Goal: Entertainment & Leisure: Consume media (video, audio)

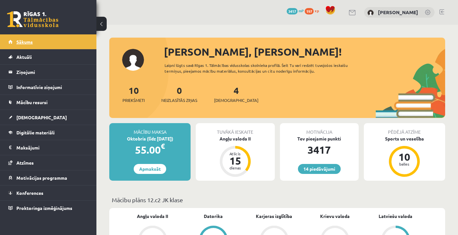
click at [24, 40] on span "Sākums" at bounding box center [24, 42] width 16 height 6
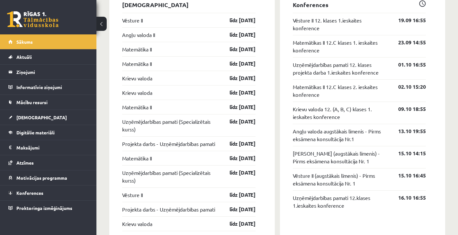
scroll to position [538, 0]
click at [61, 132] on link "Digitālie materiāli" at bounding box center [48, 132] width 80 height 15
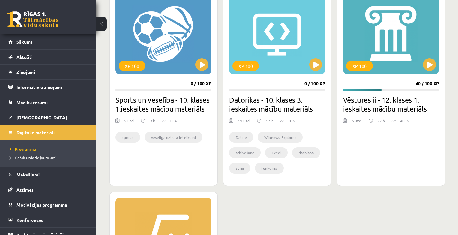
scroll to position [554, 0]
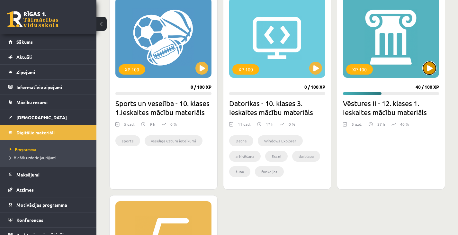
click at [430, 69] on button at bounding box center [429, 68] width 13 height 13
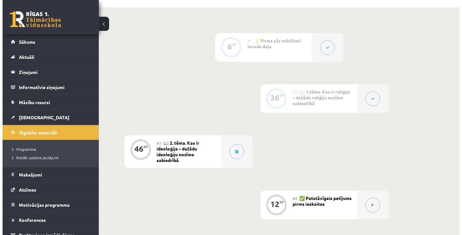
scroll to position [135, 0]
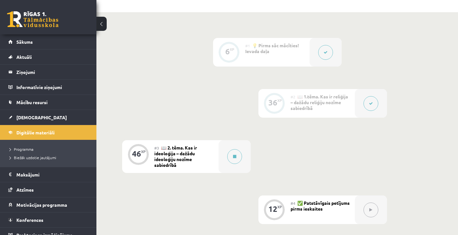
click at [372, 101] on icon at bounding box center [371, 103] width 4 height 4
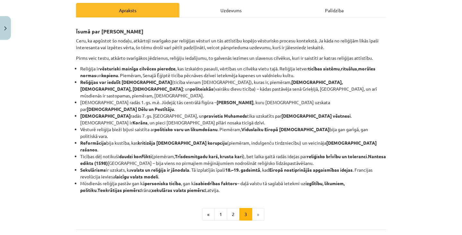
scroll to position [91, 0]
click at [218, 208] on button "1" at bounding box center [220, 214] width 13 height 13
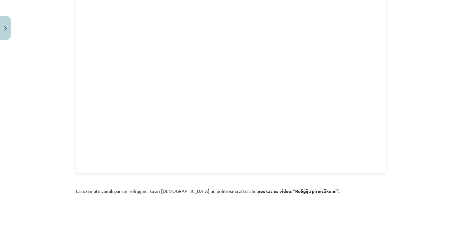
scroll to position [93, 0]
